Goal: Information Seeking & Learning: Learn about a topic

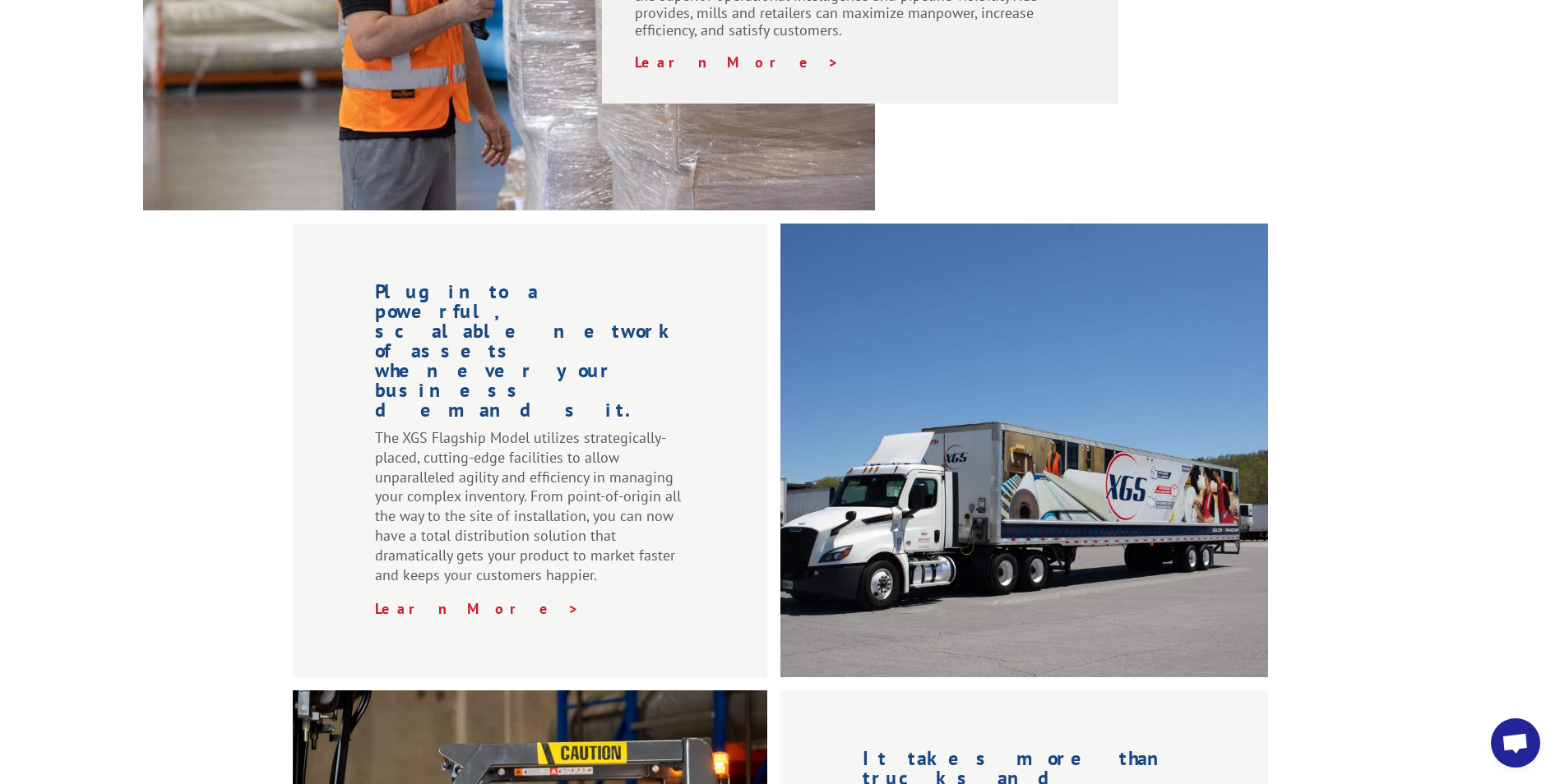
scroll to position [1480, 0]
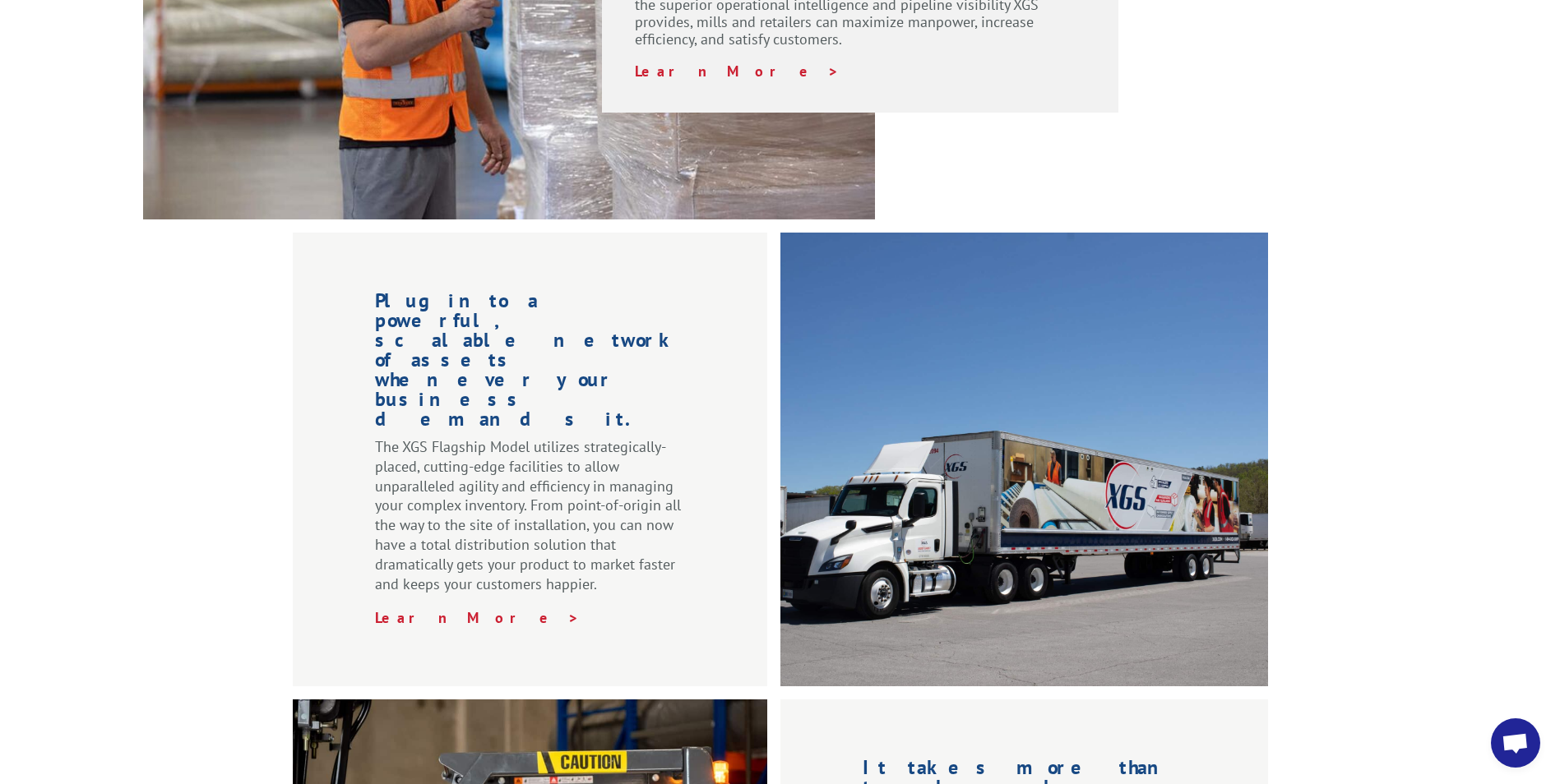
click at [969, 438] on div at bounding box center [1023, 459] width 487 height 453
click at [973, 443] on div at bounding box center [1023, 459] width 487 height 453
click at [1027, 439] on div at bounding box center [1023, 459] width 487 height 453
click at [1028, 439] on div at bounding box center [1023, 459] width 487 height 453
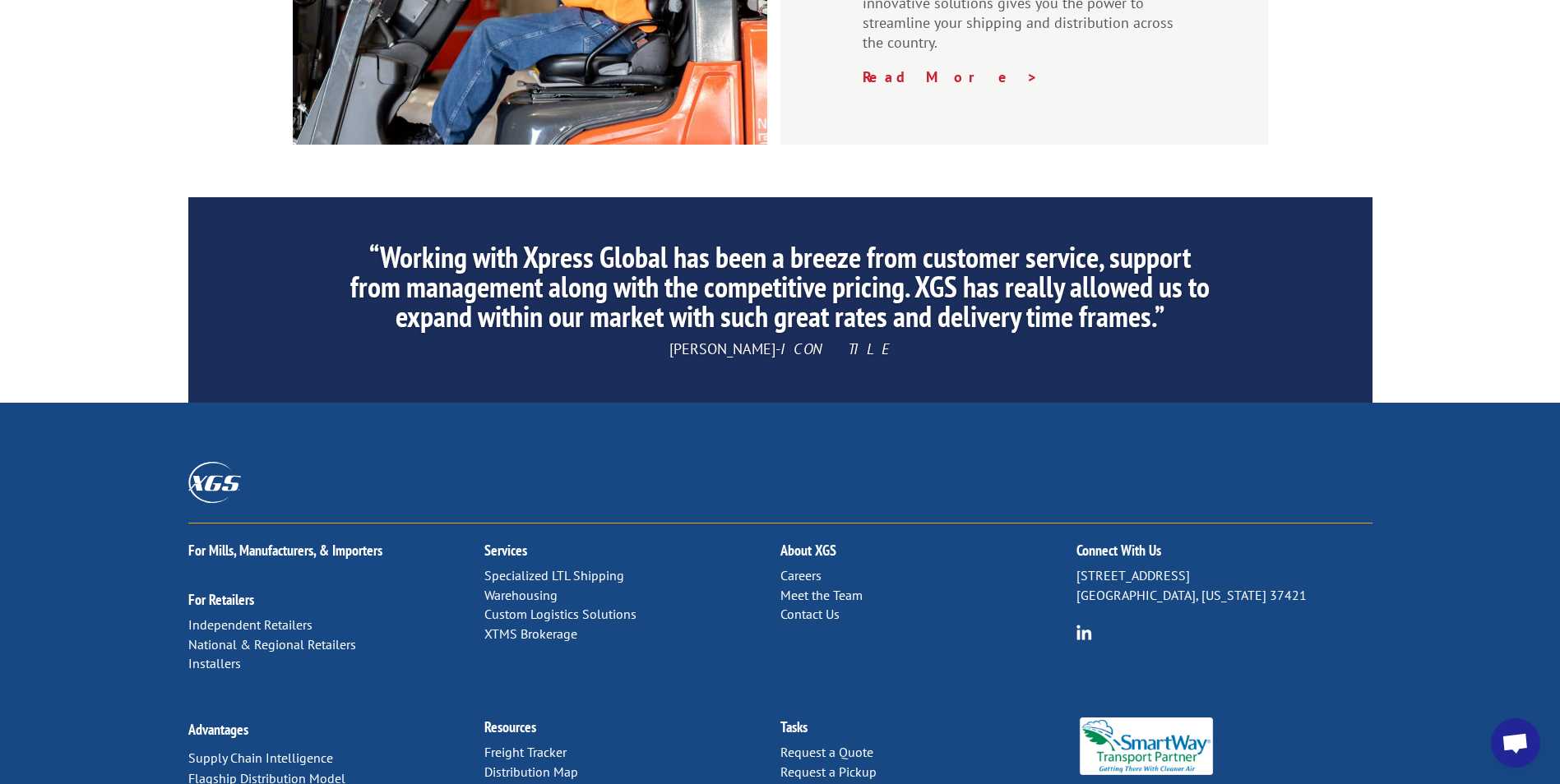
scroll to position [2469, 0]
click at [305, 749] on link "Supply Chain Intelligence" at bounding box center [261, 757] width 145 height 17
